Goal: Navigation & Orientation: Find specific page/section

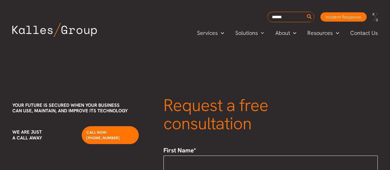
click at [48, 30] on img at bounding box center [54, 30] width 84 height 14
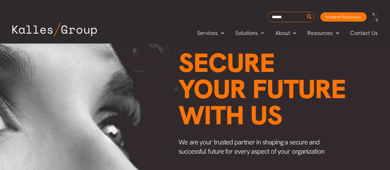
scroll to position [277, 0]
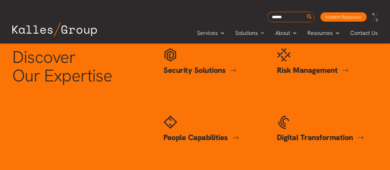
click at [292, 69] on link "Risk Management" at bounding box center [313, 70] width 72 height 10
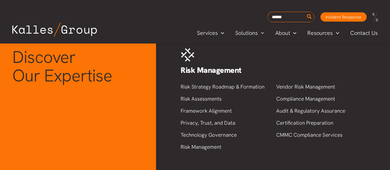
click at [140, 129] on div "Discover Our Expertise Security Solutions Security Solutions Cybersecurity Secu…" at bounding box center [194, 98] width 377 height 113
click at [69, 96] on div "Discover Our Expertise Security Solutions Security Solutions Cybersecurity Secu…" at bounding box center [194, 98] width 377 height 113
